Goal: Check status: Check status

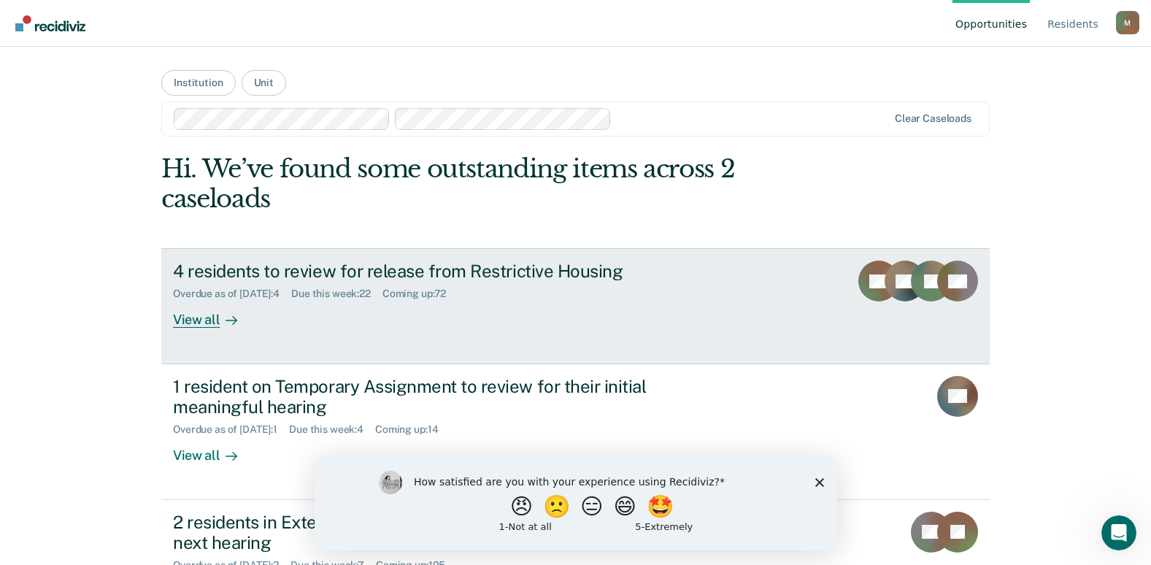
click at [517, 275] on div "4 residents to review for release from Restrictive Housing" at bounding box center [429, 270] width 512 height 21
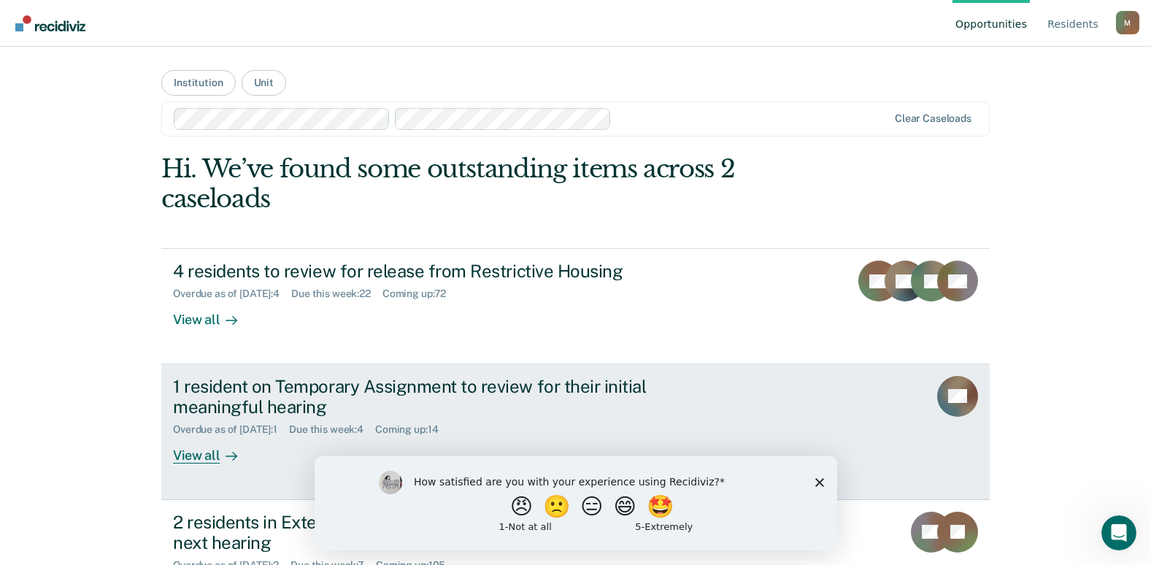
click at [260, 388] on div "1 resident on Temporary Assignment to review for their initial meaningful heari…" at bounding box center [429, 397] width 512 height 42
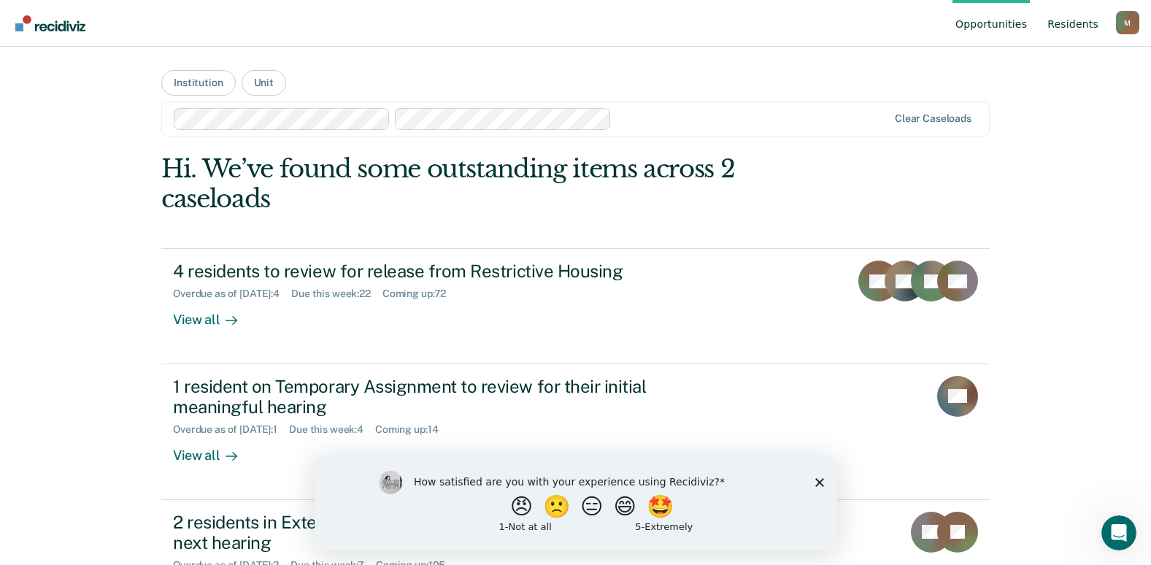
click at [1078, 25] on link "Resident s" at bounding box center [1072, 23] width 57 height 47
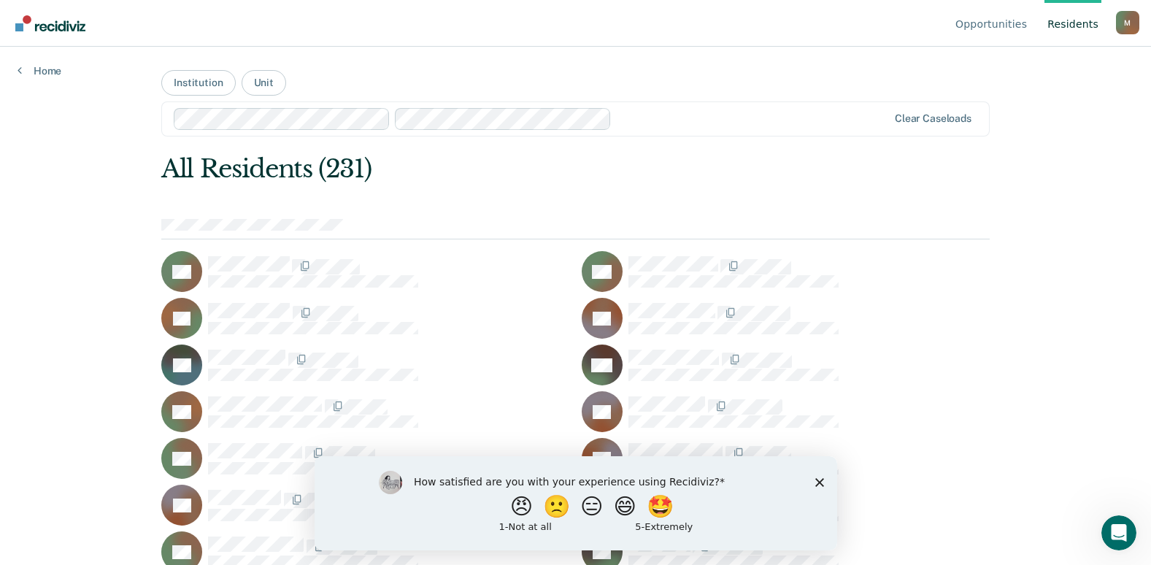
scroll to position [635, 0]
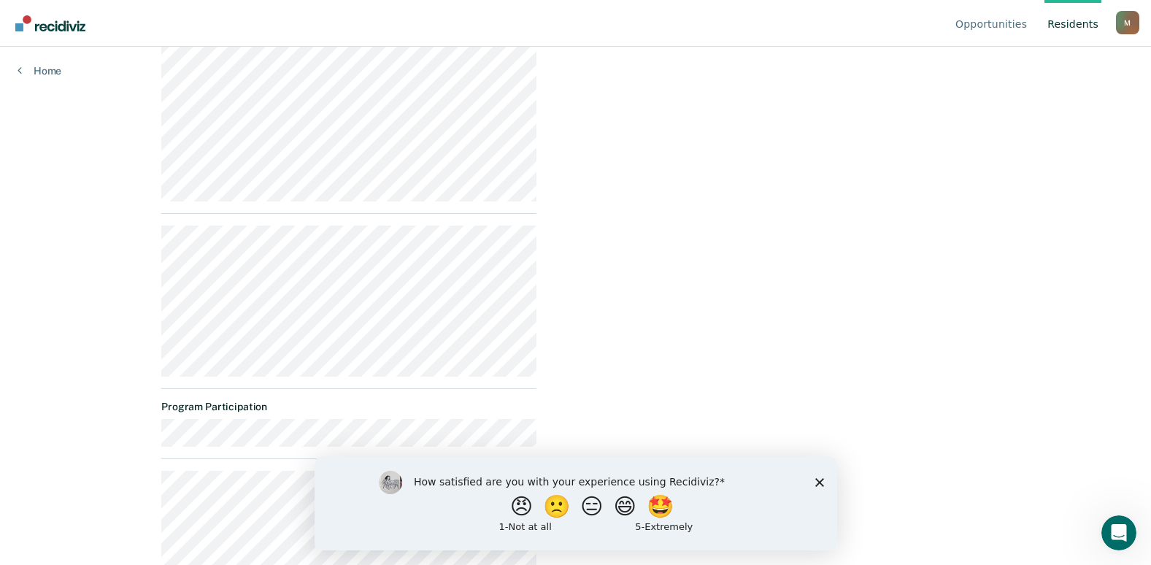
scroll to position [622, 0]
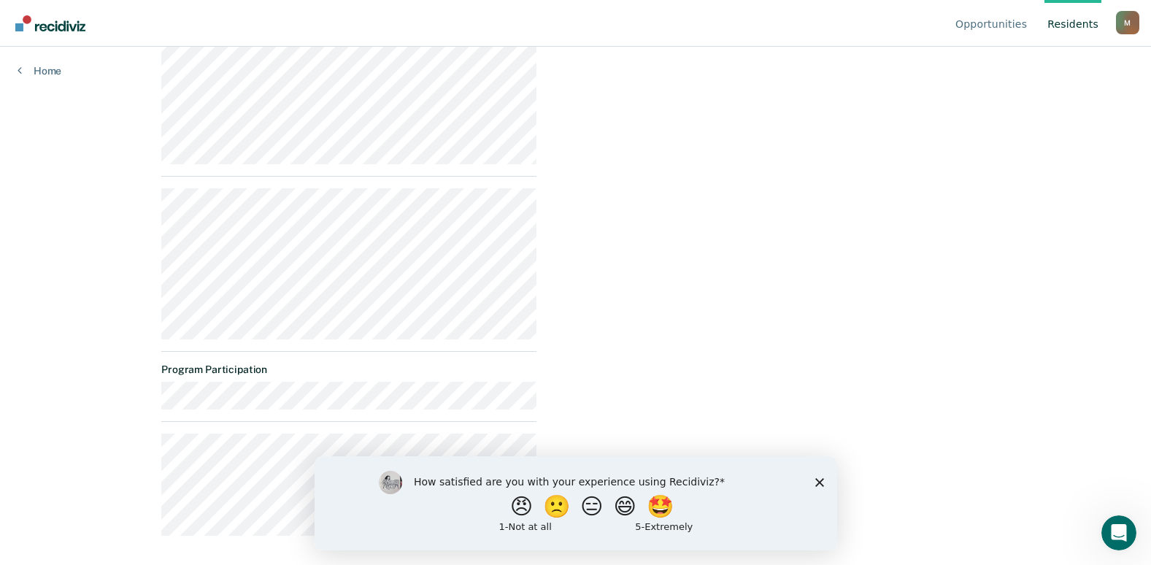
click at [819, 481] on polygon "Close survey" at bounding box center [818, 481] width 9 height 9
